Goal: Find specific page/section: Find specific page/section

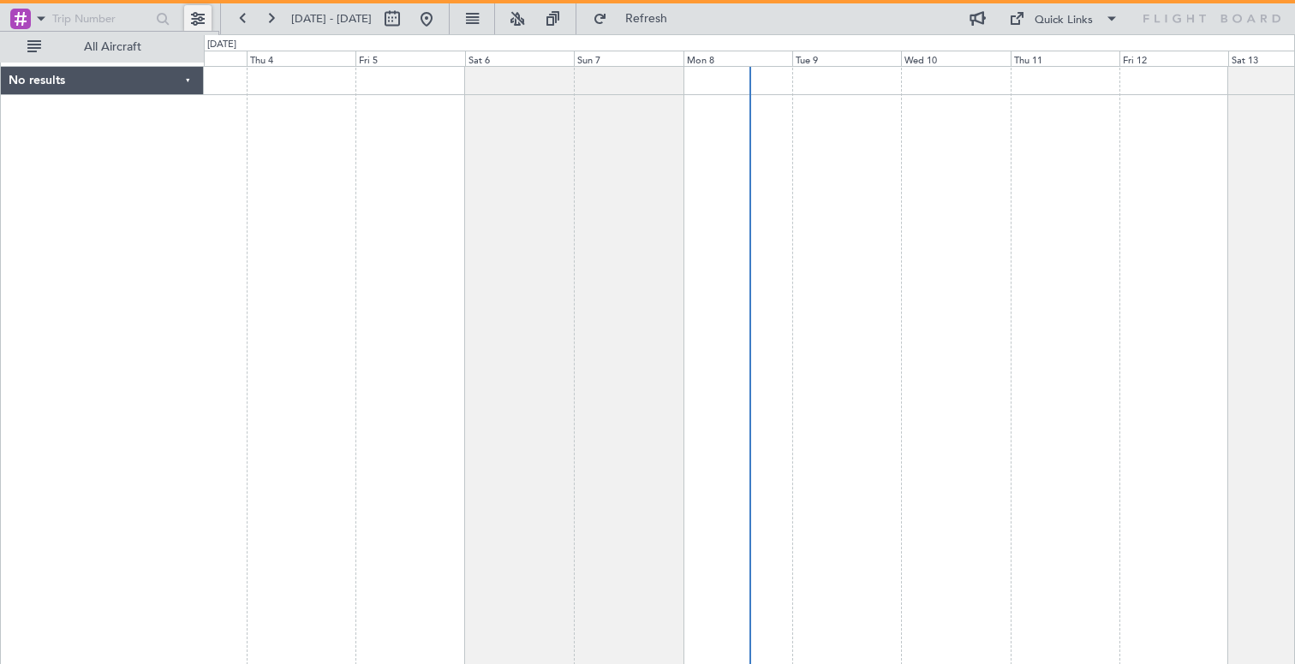
click at [204, 19] on button at bounding box center [197, 18] width 27 height 27
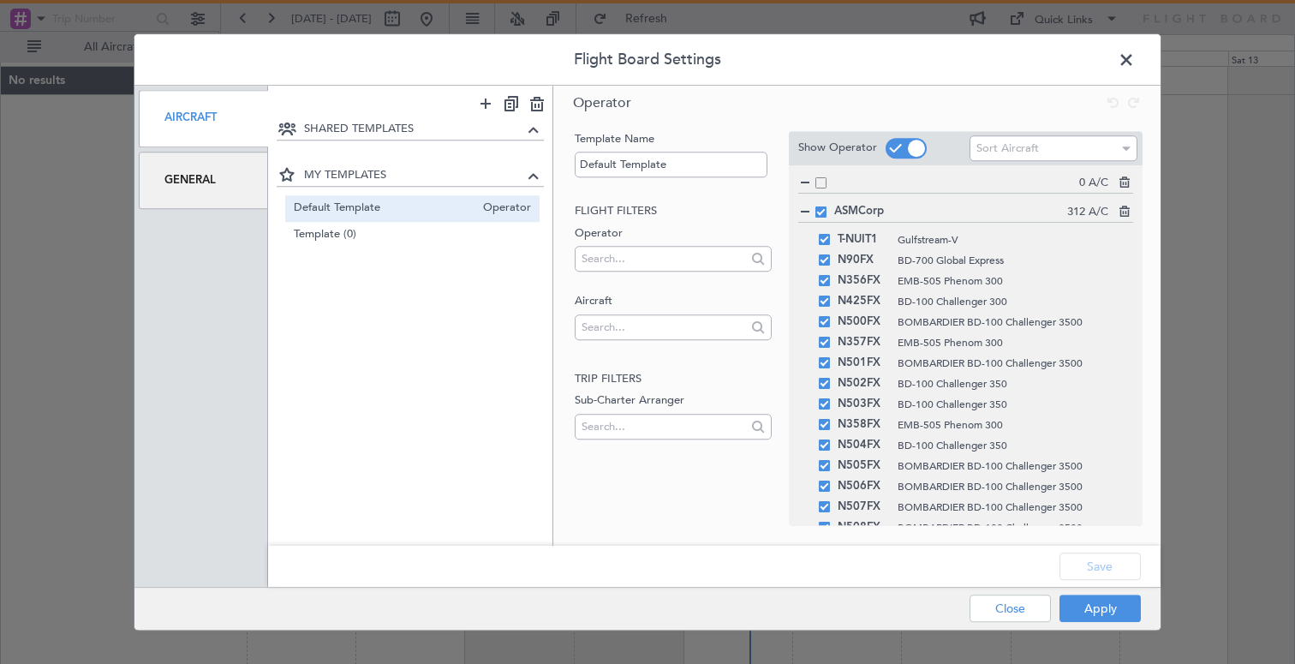
click at [805, 211] on div at bounding box center [805, 212] width 12 height 12
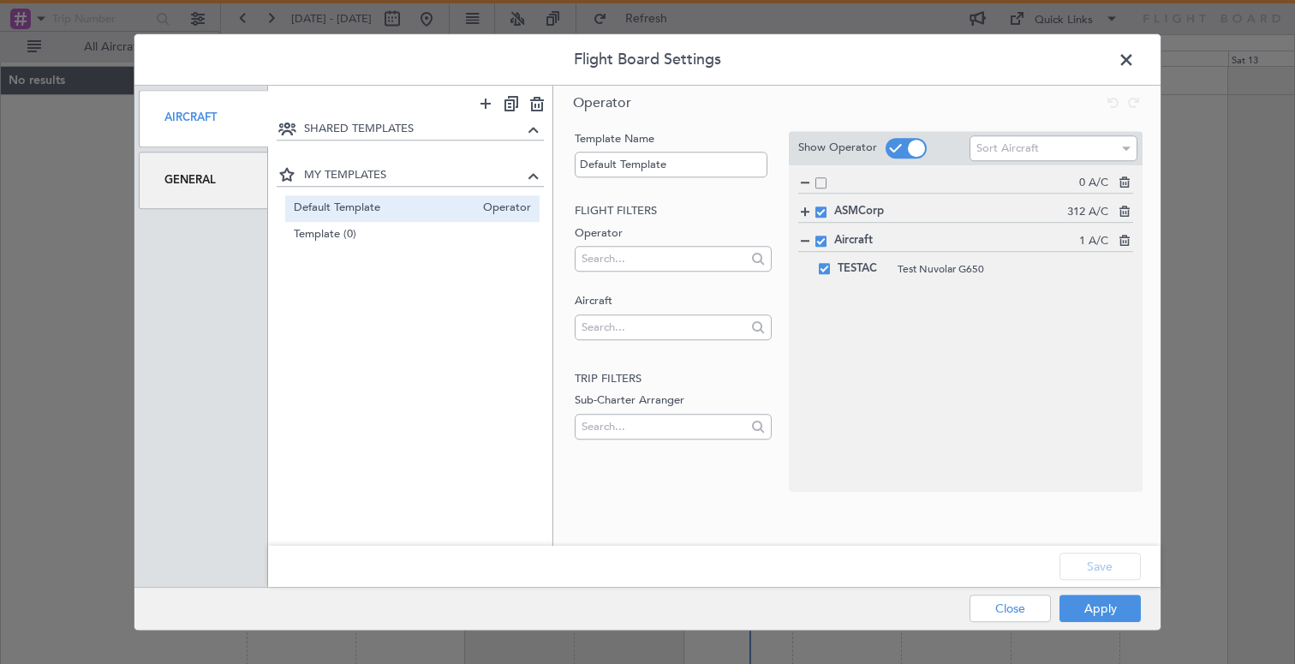
click at [838, 332] on div "0 A/C ASMCorp 312 A/C Aircraft 1 A/C TESTAC Test Nuvolar G650" at bounding box center [966, 328] width 354 height 327
click at [1080, 608] on button "Apply" at bounding box center [1100, 608] width 81 height 27
